Goal: Task Accomplishment & Management: Use online tool/utility

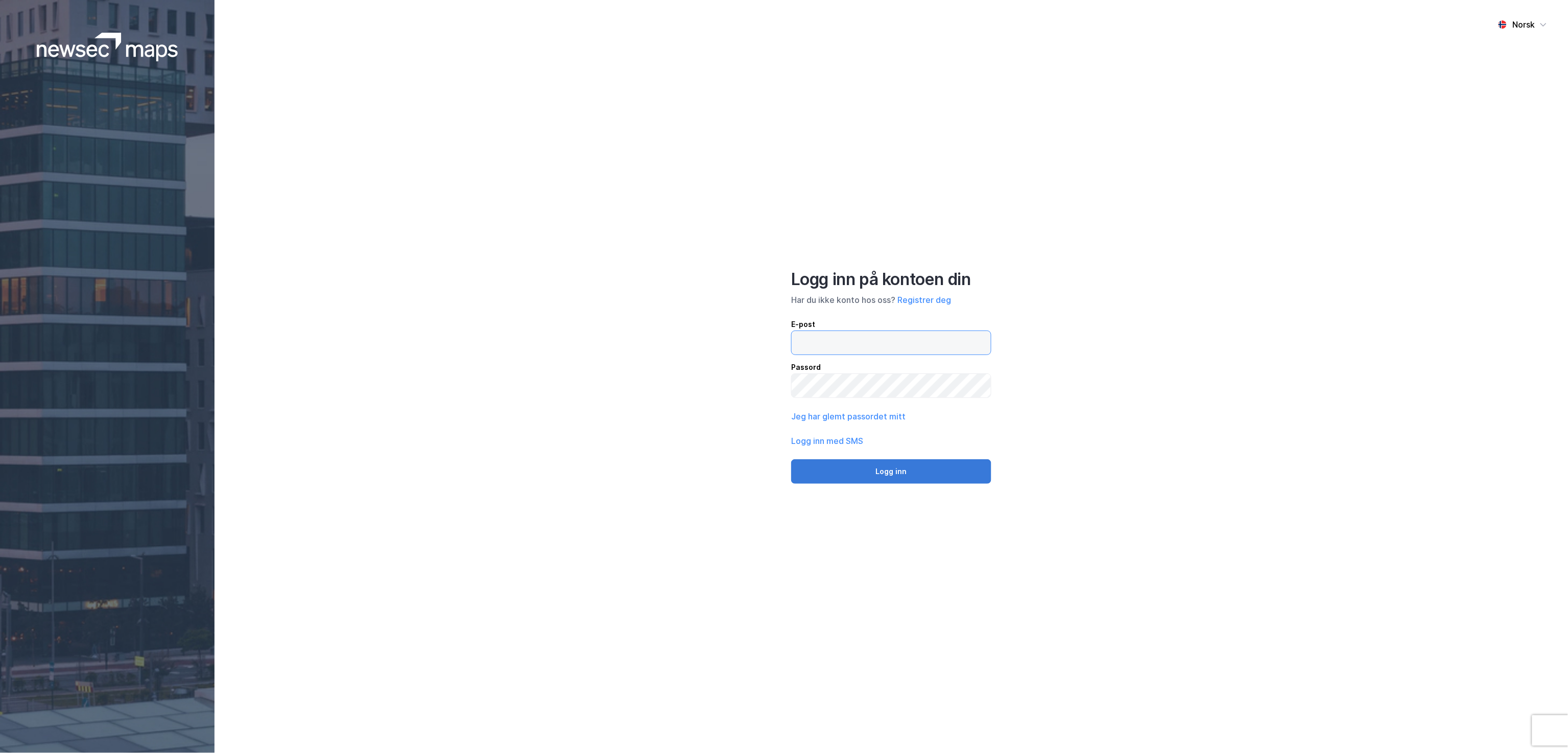
type input "[EMAIL_ADDRESS][DOMAIN_NAME]"
click at [820, 465] on button "Logg inn" at bounding box center [891, 471] width 200 height 24
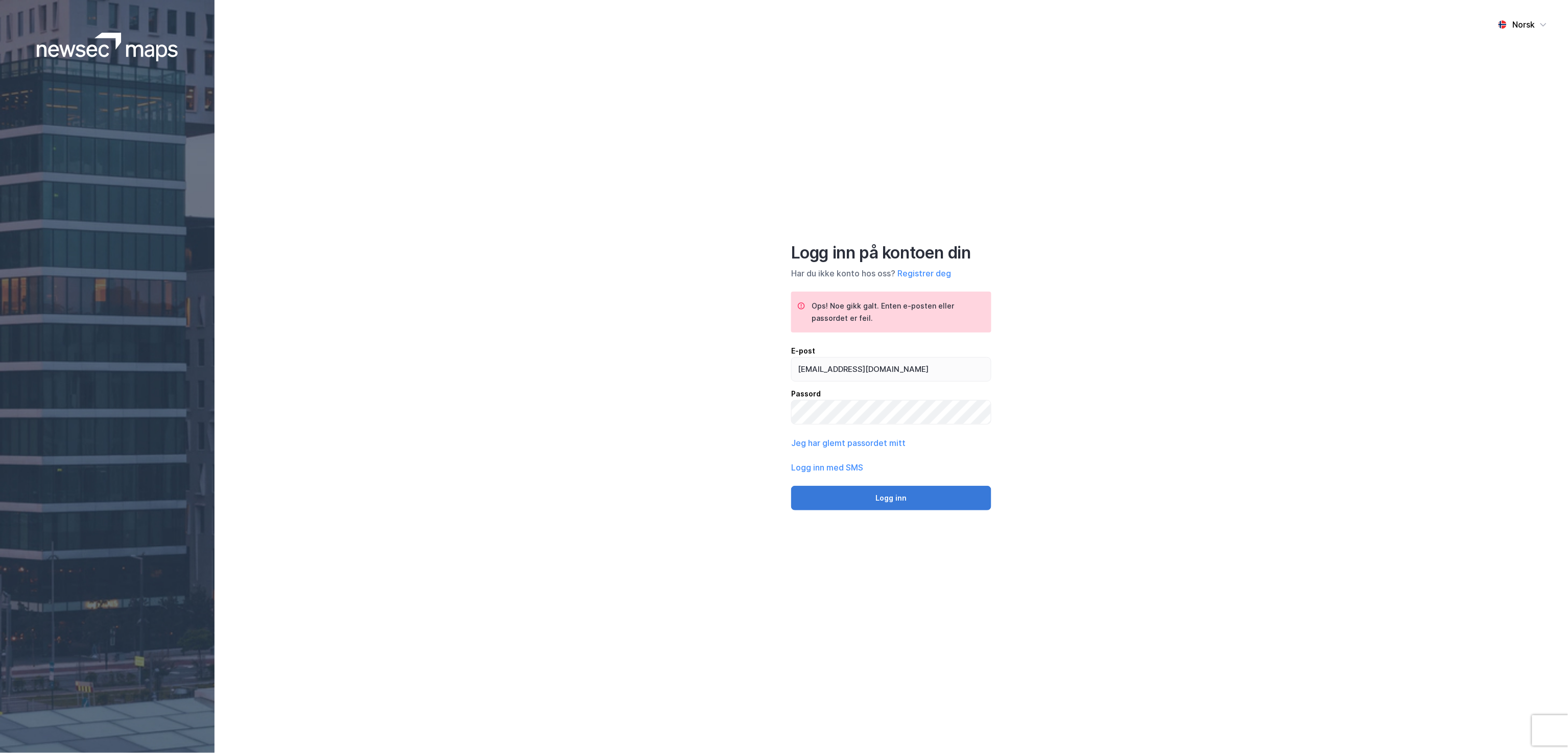
click at [832, 489] on button "Logg inn" at bounding box center [891, 497] width 200 height 24
click at [746, 392] on div "Norsk Logg inn på kontoen din Har du ikke konto hos oss? Registrer deg Ops! Noe…" at bounding box center [890, 376] width 1353 height 753
click at [758, 456] on div "Norsk Logg inn på kontoen din Har du ikke konto hos oss? Registrer deg Ops! Noe…" at bounding box center [890, 376] width 1353 height 753
click at [897, 493] on button "Logg inn" at bounding box center [891, 497] width 200 height 24
click at [609, 400] on div "Norsk Logg inn på kontoen din Har du ikke konto hos oss? Registrer deg Ops! Noe…" at bounding box center [890, 376] width 1353 height 753
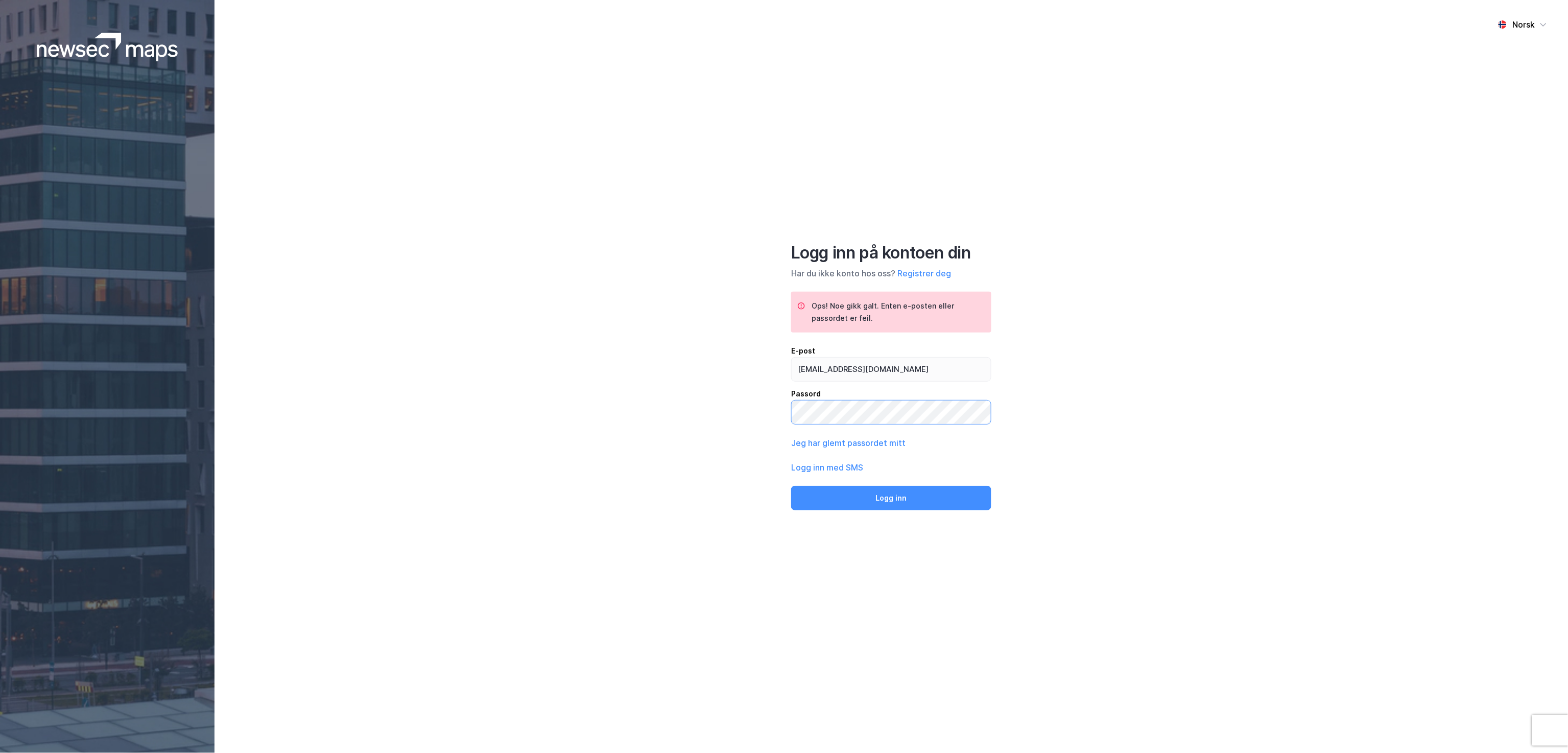
click at [791, 486] on button "Logg inn" at bounding box center [891, 497] width 200 height 24
click at [768, 412] on div "Norsk Logg inn på kontoen din Har du ikke konto hos oss? Registrer deg Ops! Noe…" at bounding box center [890, 376] width 1353 height 753
click at [791, 486] on button "Logg inn" at bounding box center [891, 497] width 200 height 24
click at [883, 489] on button "Logg inn" at bounding box center [891, 497] width 200 height 24
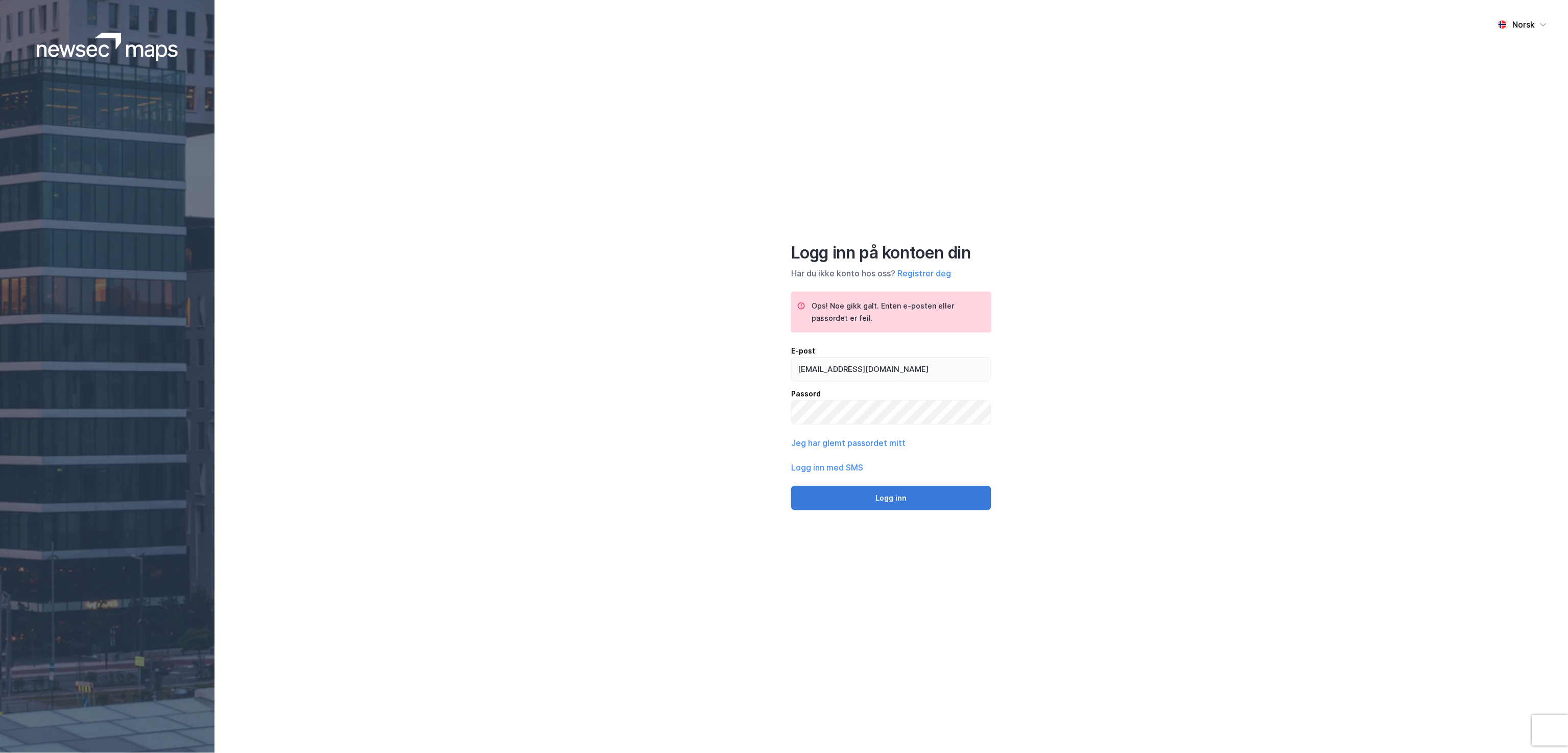
click at [953, 502] on button "Logg inn" at bounding box center [891, 497] width 200 height 24
click at [687, 415] on div "Norsk Logg inn på kontoen din Har du ikke konto hos oss? Registrer deg Ops! Noe…" at bounding box center [890, 376] width 1353 height 753
click at [791, 486] on button "Logg inn" at bounding box center [891, 497] width 200 height 24
